Goal: Check status: Check status

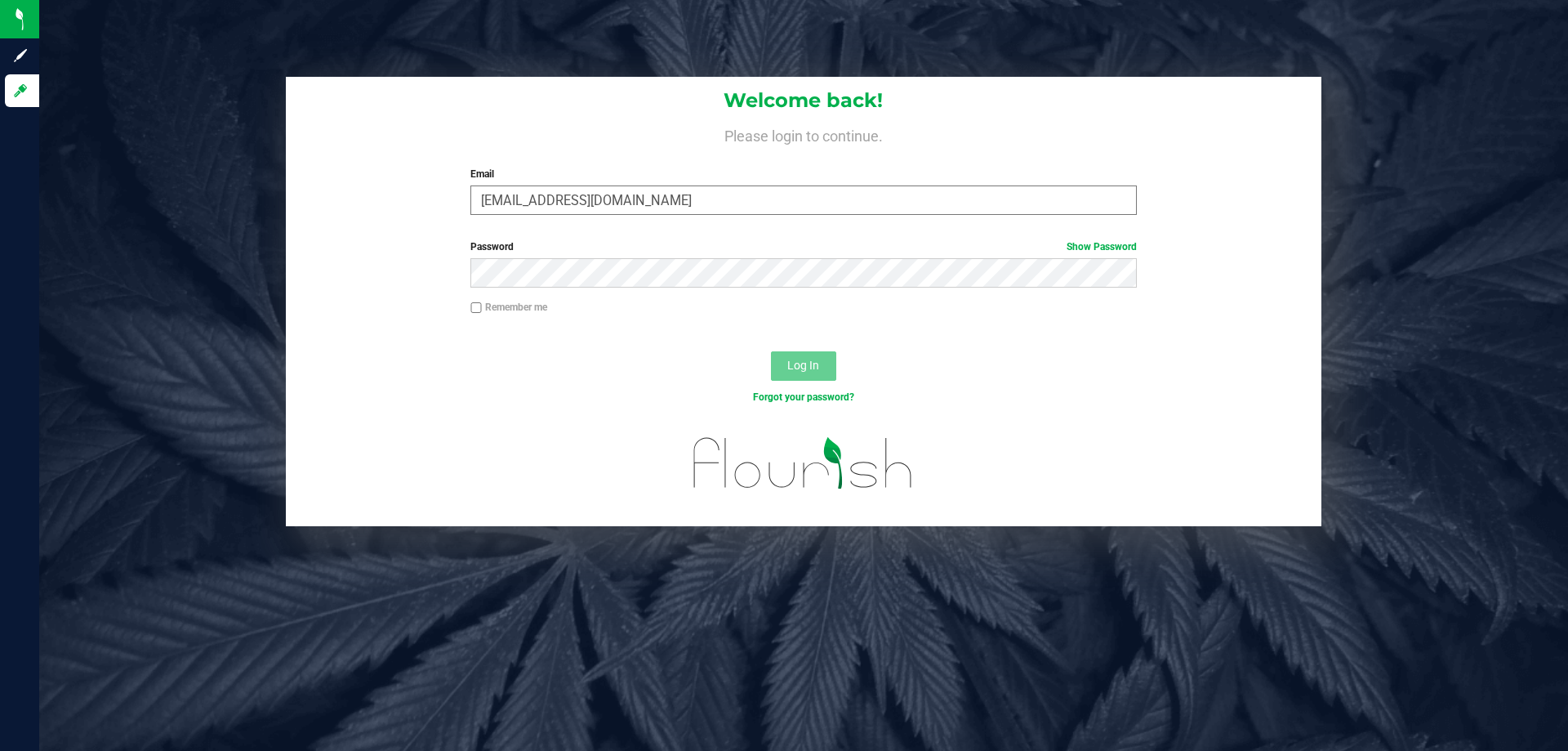
type input "ironshausen@liveparallel.com"
click at [771, 351] on button "Log In" at bounding box center [803, 366] width 65 height 29
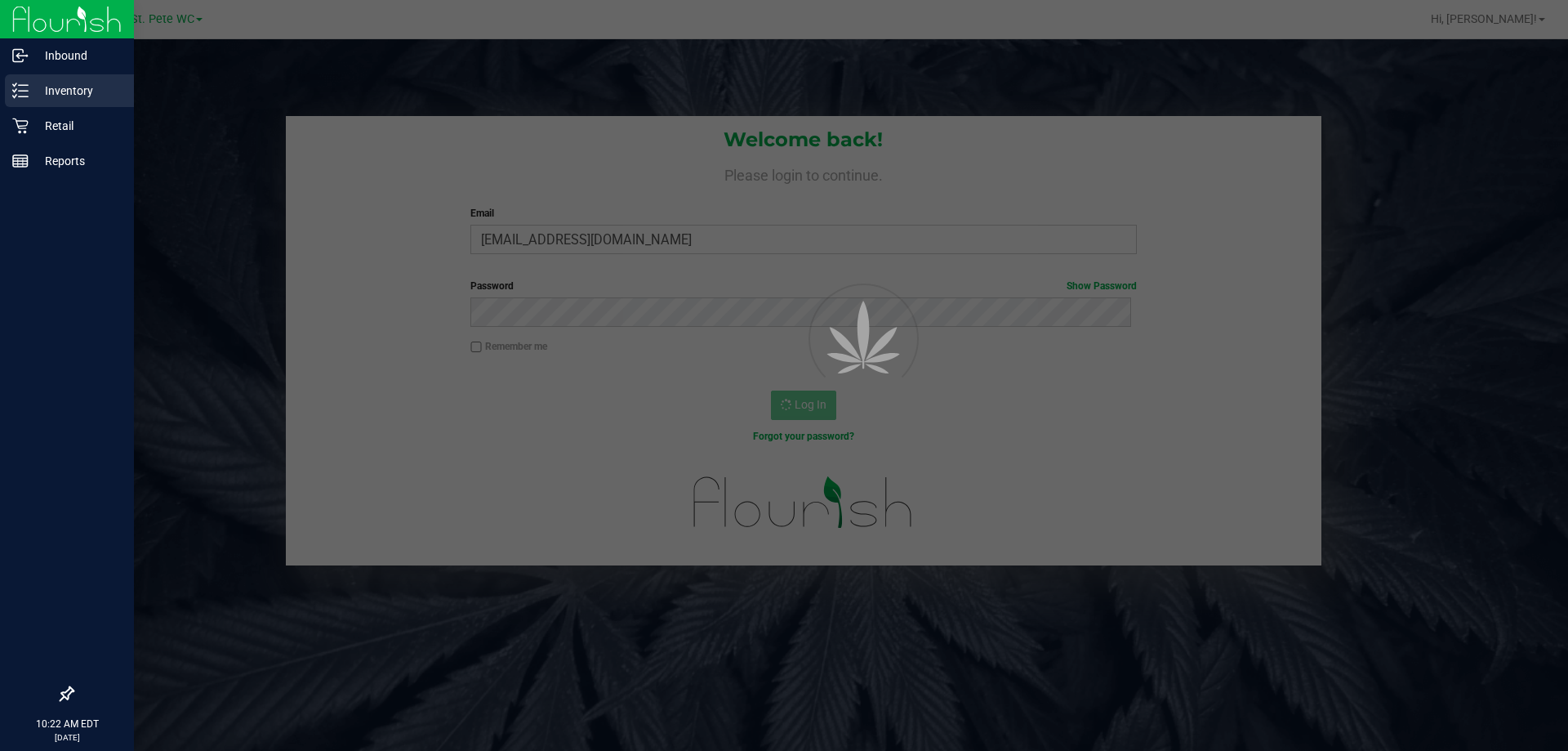
click at [22, 83] on icon at bounding box center [20, 90] width 16 height 16
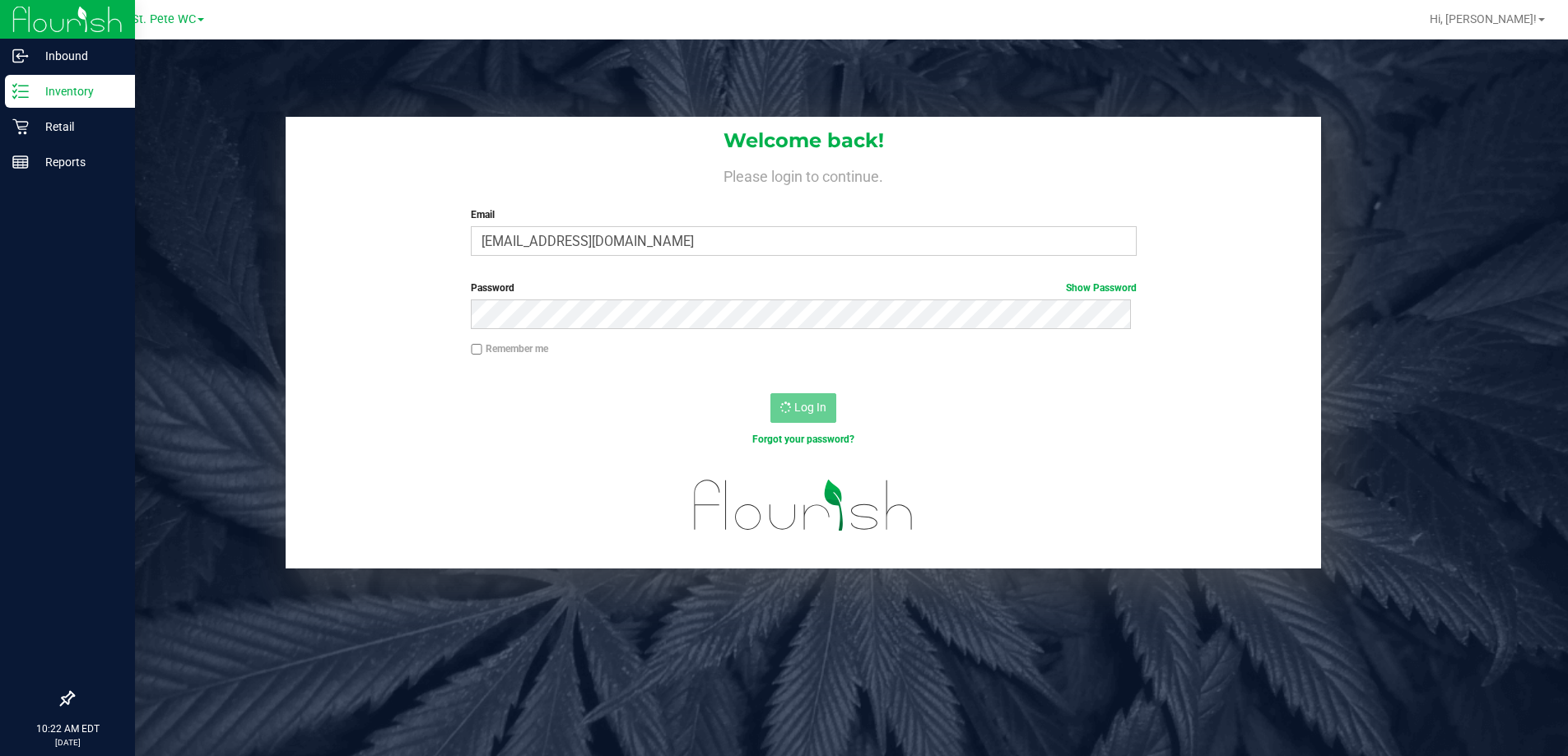
click at [84, 83] on p "Inventory" at bounding box center [78, 91] width 99 height 20
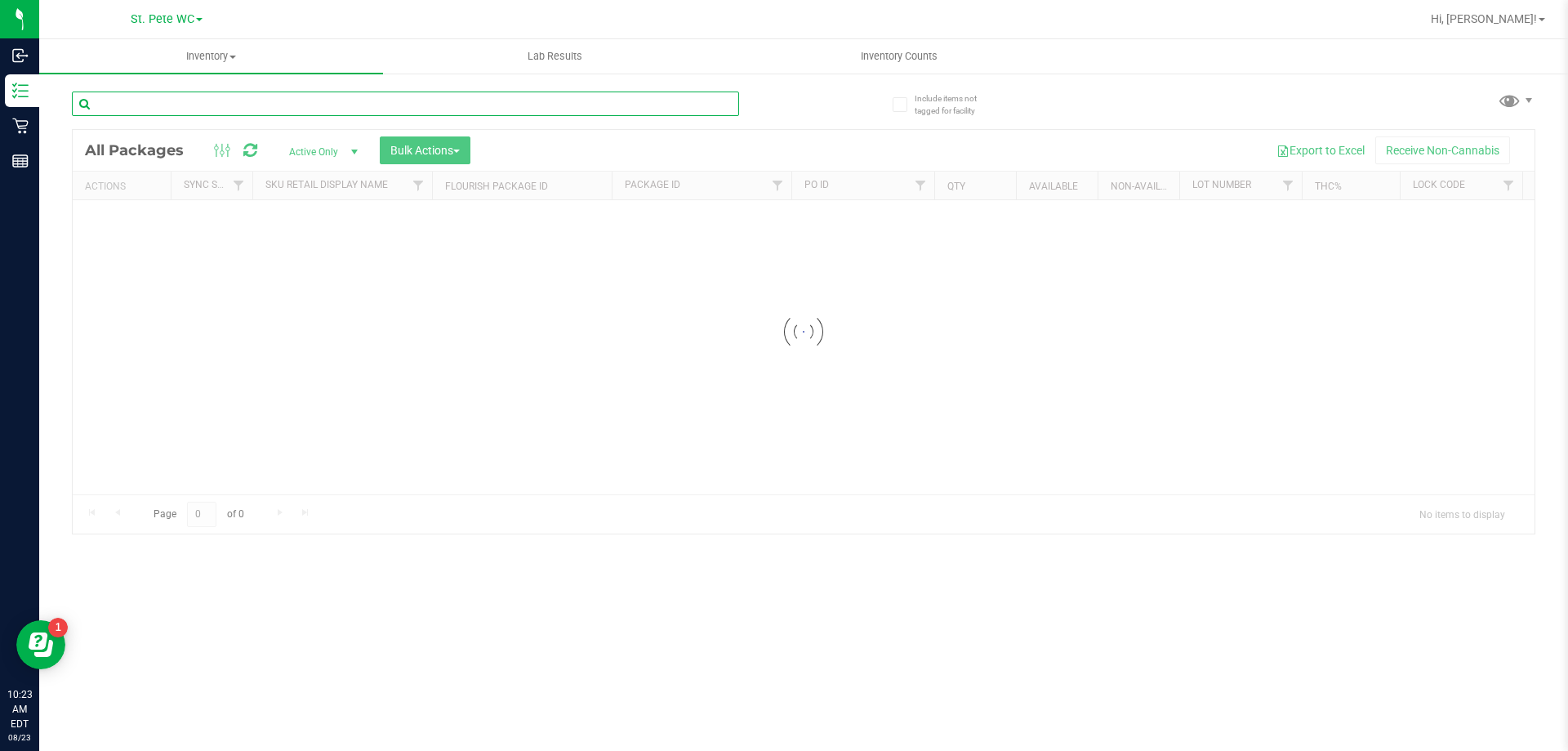
click at [176, 104] on input "text" at bounding box center [405, 104] width 668 height 24
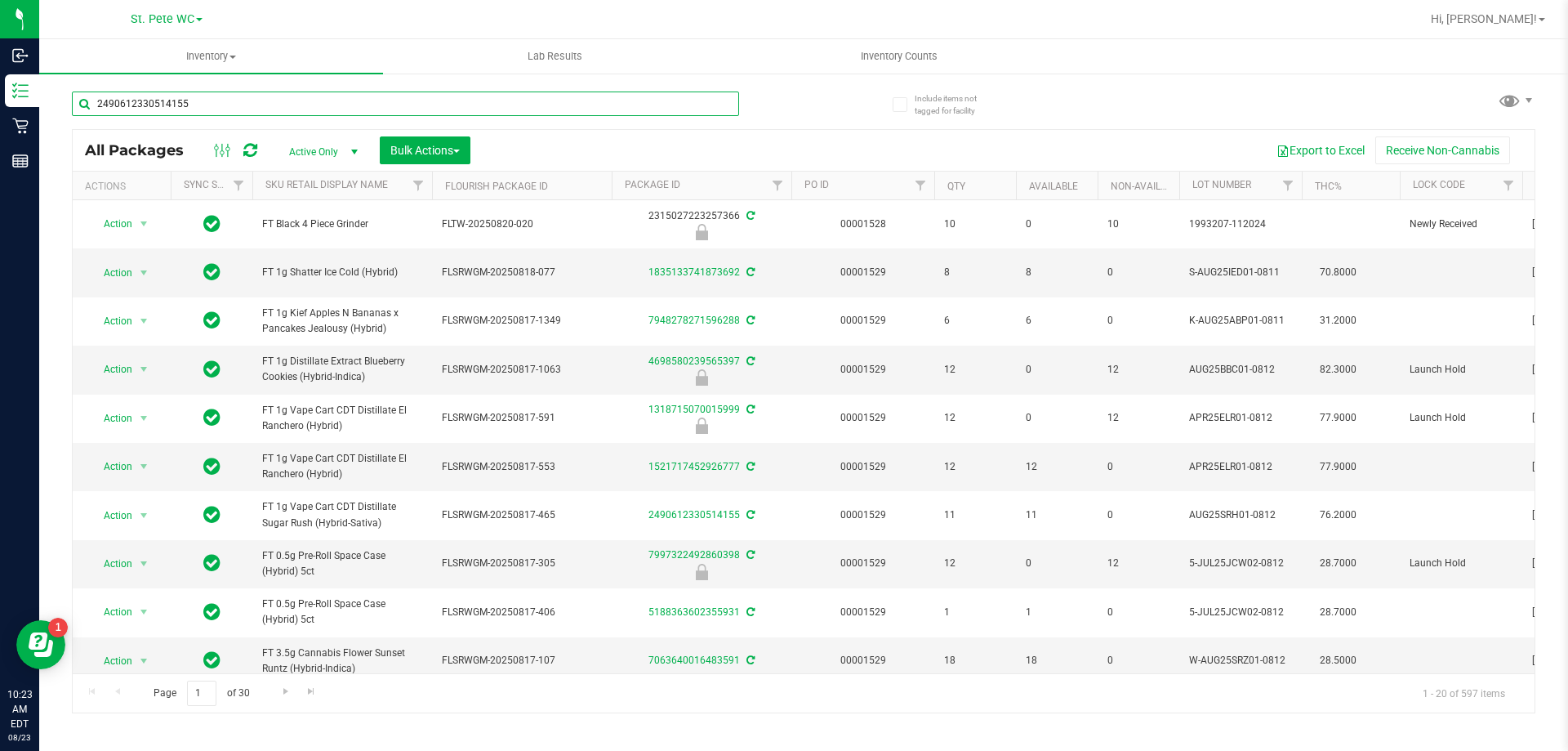
type input "2490612330514155"
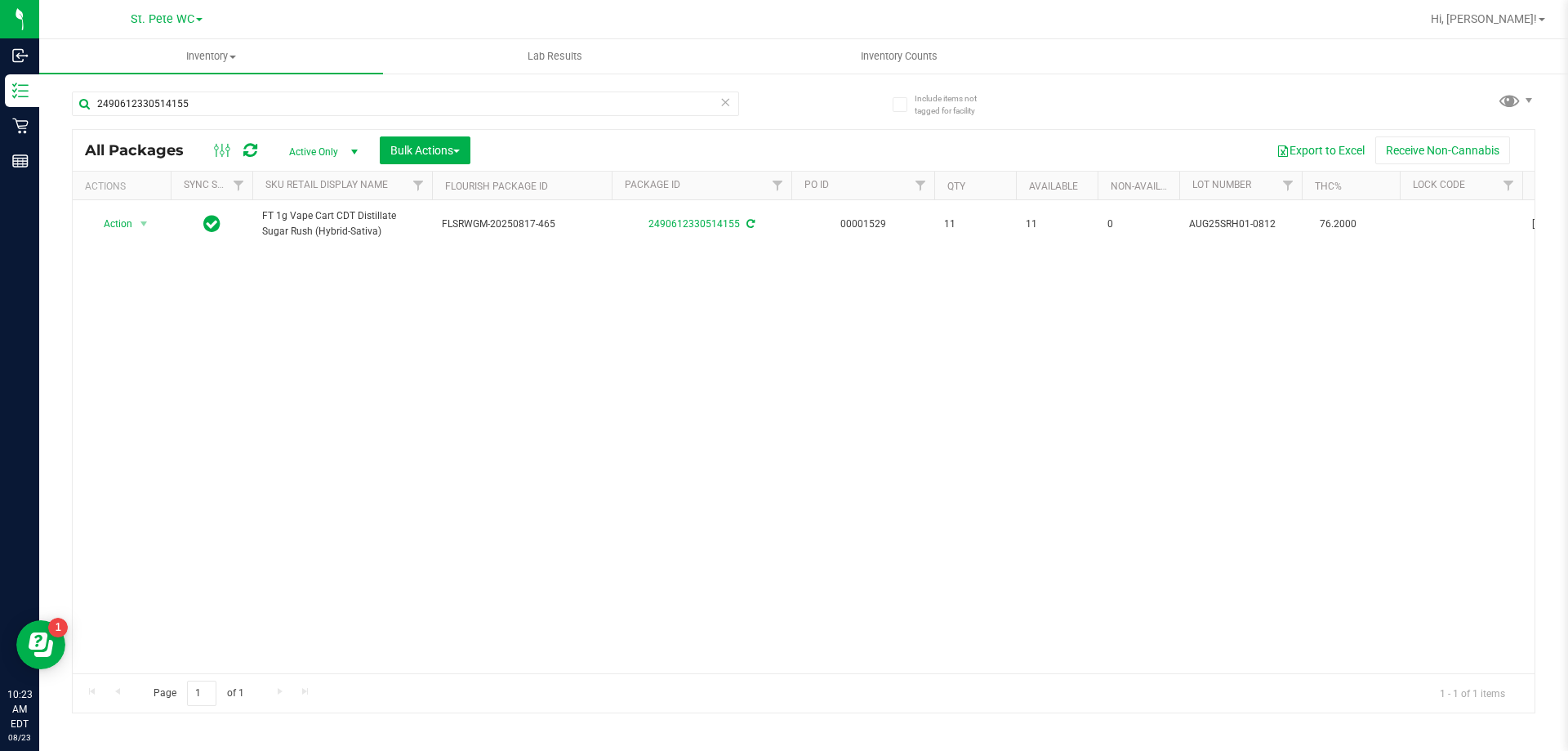
click at [627, 416] on div "Action Action Create package Edit attributes Global inventory Locate package Lo…" at bounding box center [803, 436] width 1462 height 473
